Goal: Transaction & Acquisition: Purchase product/service

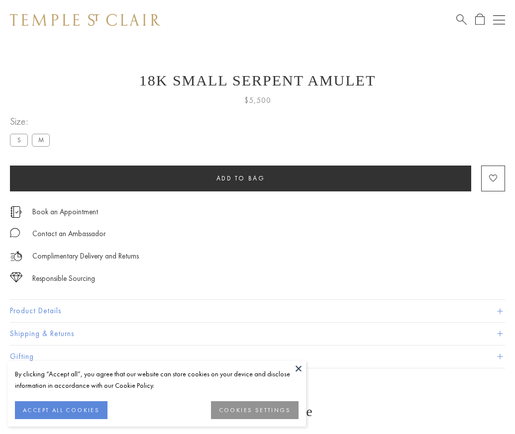
click at [240, 178] on span "Add to bag" at bounding box center [240, 178] width 49 height 8
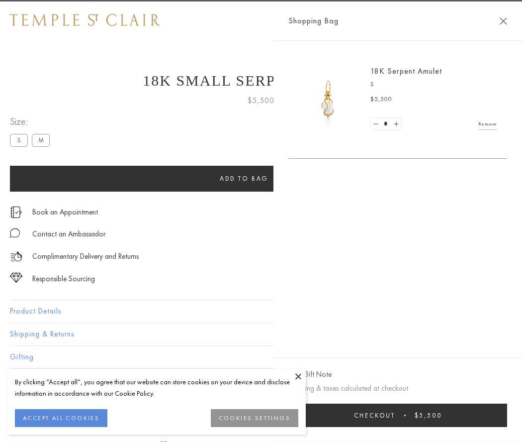
click at [395, 415] on span "Checkout" at bounding box center [374, 415] width 41 height 8
